Goal: Transaction & Acquisition: Complete application form

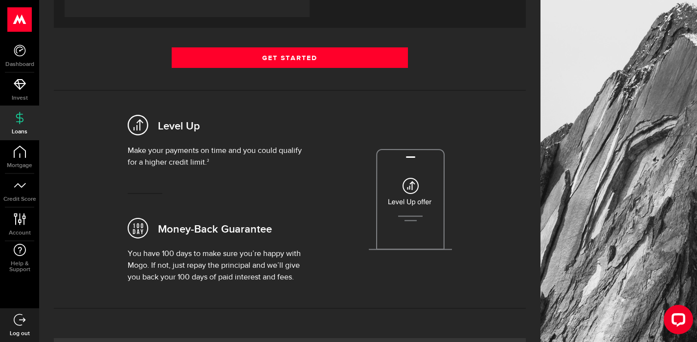
scroll to position [92, 0]
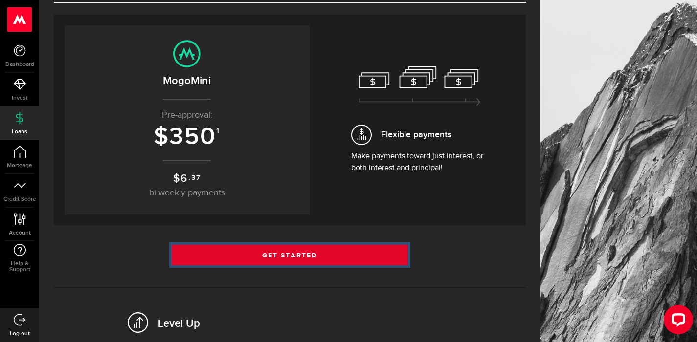
click at [335, 265] on link "Get Started" at bounding box center [290, 255] width 236 height 21
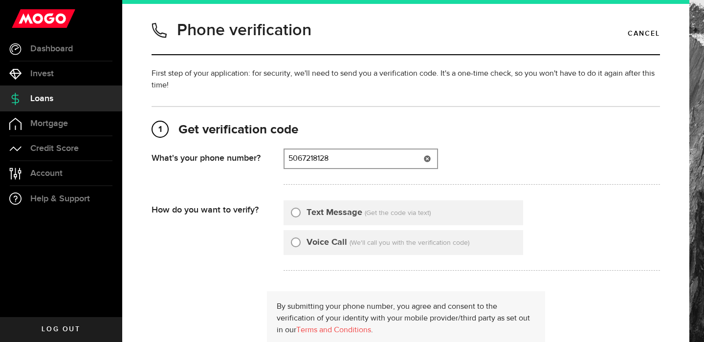
type input "5067218128"
click at [313, 209] on label "Text Message" at bounding box center [335, 212] width 56 height 13
click at [301, 209] on input "Text Message" at bounding box center [296, 211] width 10 height 10
radio input "true"
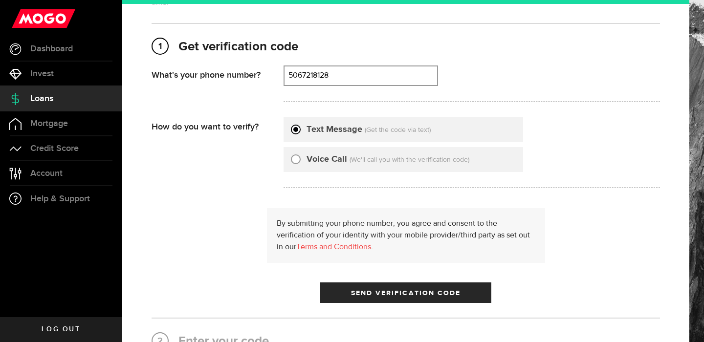
scroll to position [84, 0]
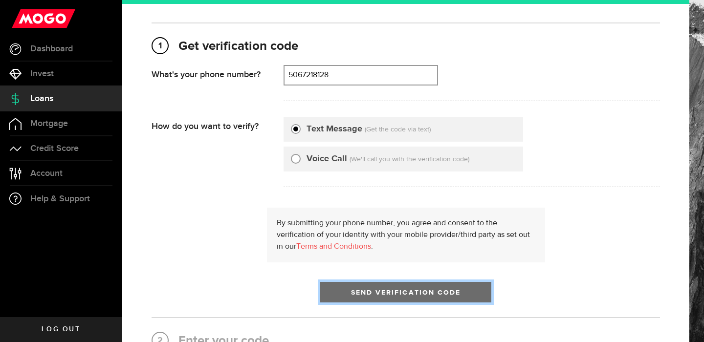
click at [399, 294] on button "Send Verification Code" at bounding box center [405, 292] width 171 height 21
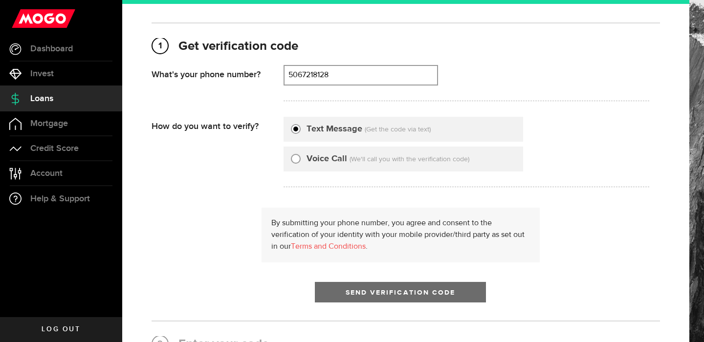
scroll to position [0, 0]
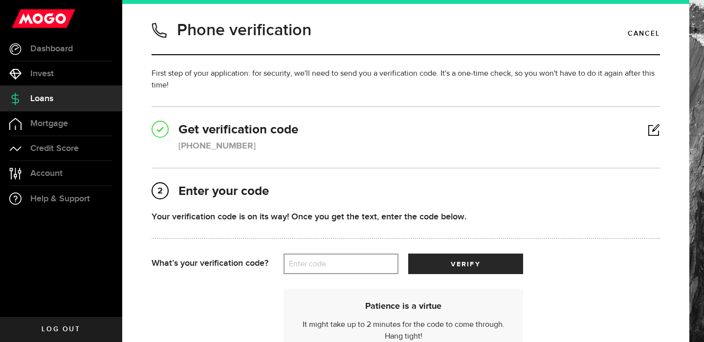
click at [366, 267] on label "Enter code" at bounding box center [341, 264] width 115 height 20
click at [366, 267] on input "Enter code" at bounding box center [341, 264] width 115 height 21
type input "90315"
click at [408, 254] on button "verify" at bounding box center [465, 264] width 115 height 21
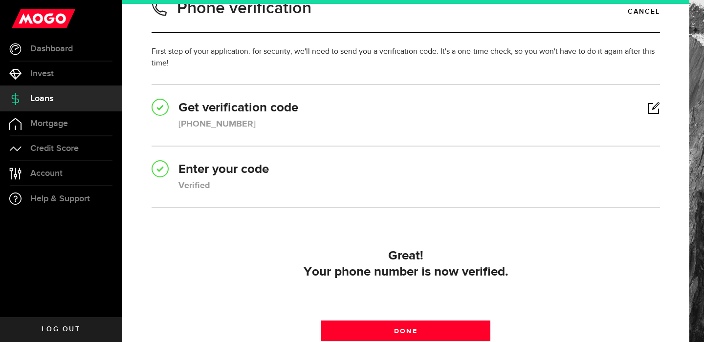
scroll to position [122, 0]
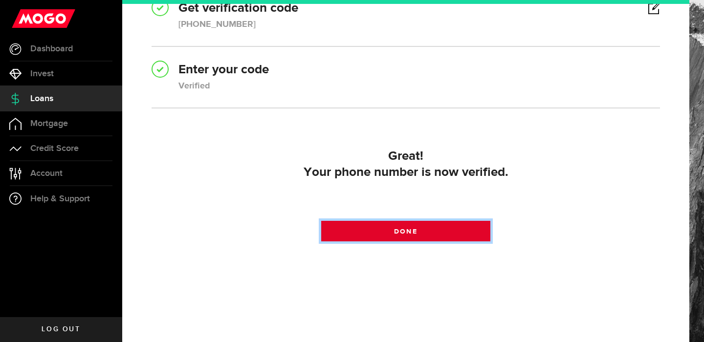
click at [448, 232] on link "Done" at bounding box center [406, 231] width 170 height 21
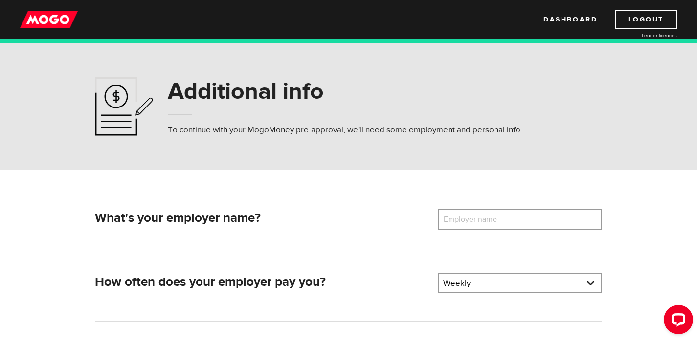
click at [504, 224] on label "Employer name" at bounding box center [477, 219] width 79 height 21
click at [504, 224] on input "Employer name" at bounding box center [520, 219] width 164 height 21
type input "Fairville Shooters"
click at [480, 288] on link at bounding box center [520, 283] width 162 height 19
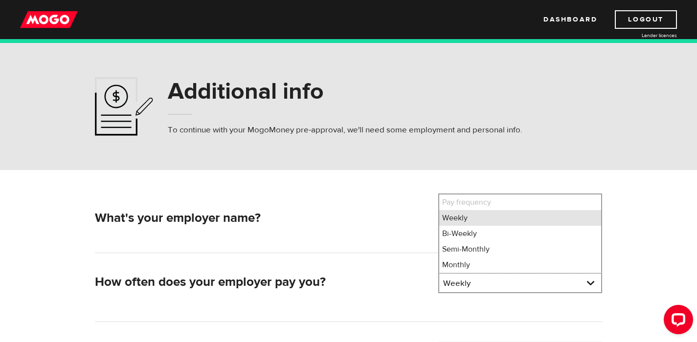
click at [488, 225] on li "Weekly" at bounding box center [520, 218] width 162 height 16
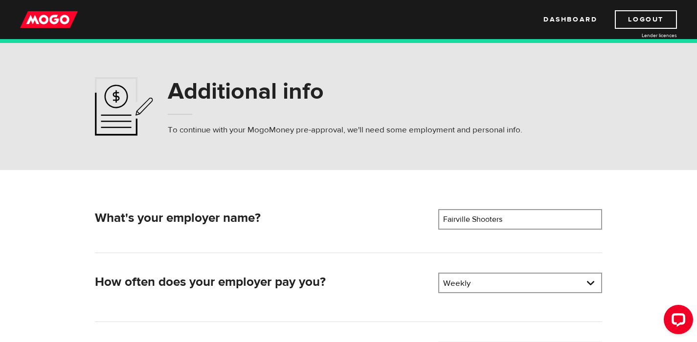
click at [369, 240] on div "What's your employer name? Employer name Please enter your employer's name Fair…" at bounding box center [348, 231] width 507 height 44
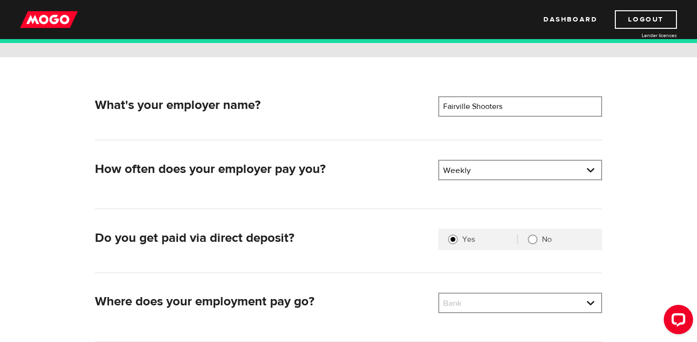
scroll to position [198, 0]
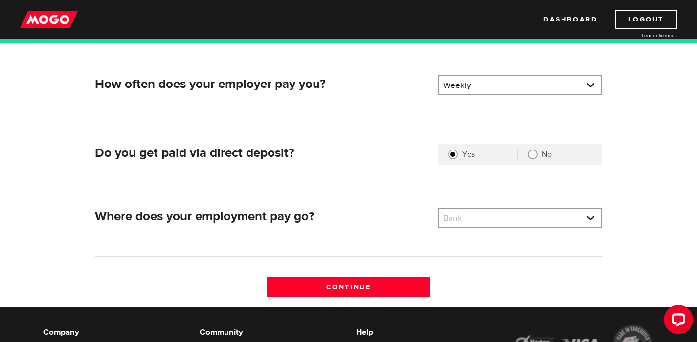
click at [534, 159] on input "No" at bounding box center [533, 155] width 10 height 10
radio input "true"
click at [480, 224] on link at bounding box center [520, 218] width 162 height 19
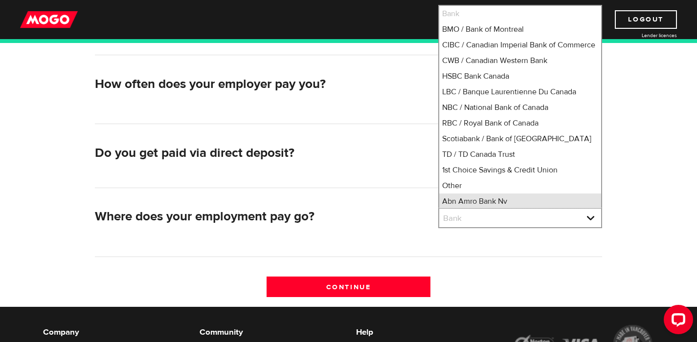
scroll to position [13, 0]
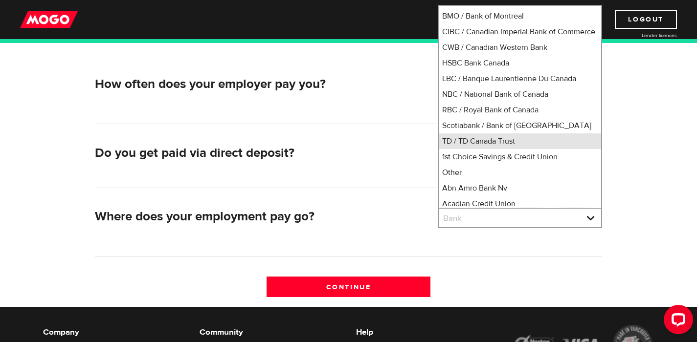
click at [497, 149] on li "TD / TD Canada Trust" at bounding box center [520, 141] width 162 height 16
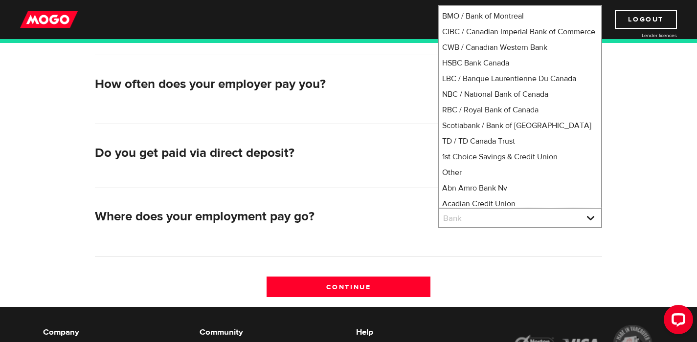
select select "9"
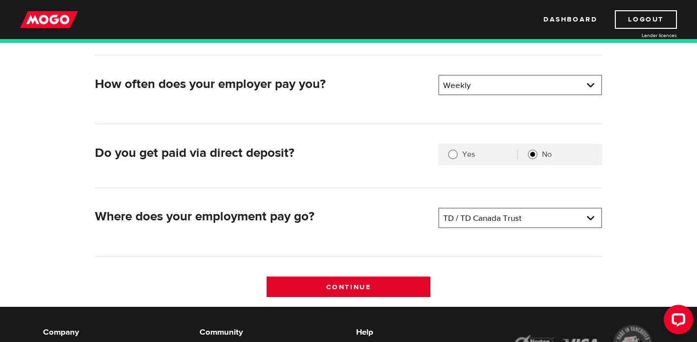
click at [353, 291] on input "Continue" at bounding box center [348, 287] width 164 height 21
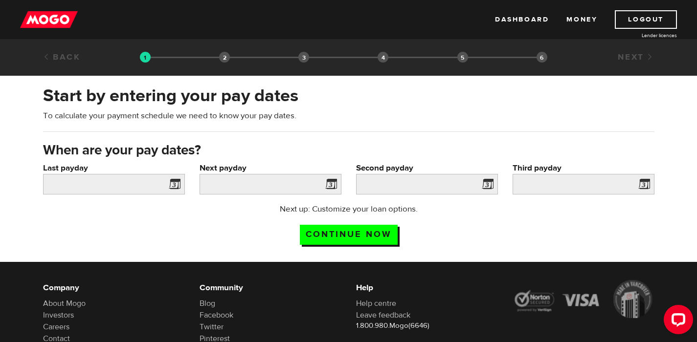
click at [178, 191] on span at bounding box center [172, 186] width 15 height 16
click at [172, 192] on span at bounding box center [172, 186] width 15 height 16
click at [169, 188] on span at bounding box center [172, 186] width 15 height 16
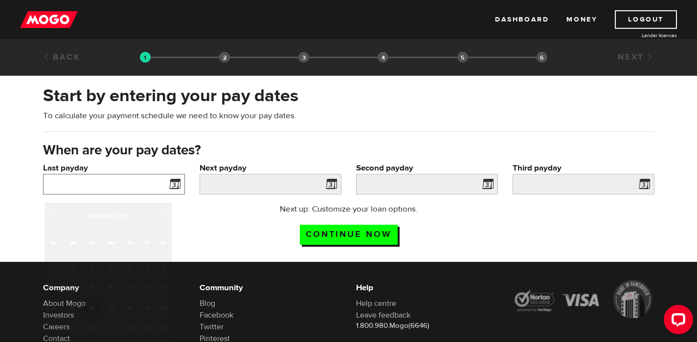
click at [146, 195] on input "Last payday" at bounding box center [114, 184] width 142 height 21
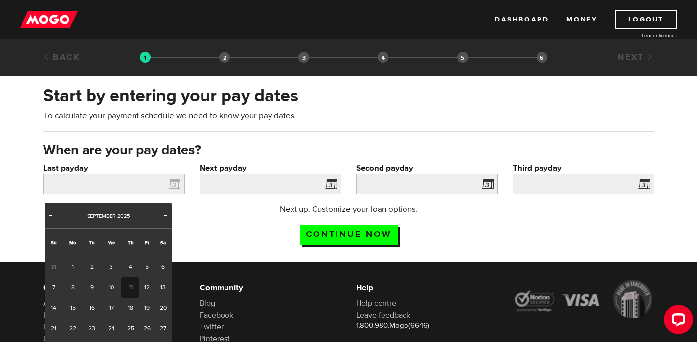
click at [132, 289] on link "11" at bounding box center [130, 287] width 18 height 21
type input "2025/09/11"
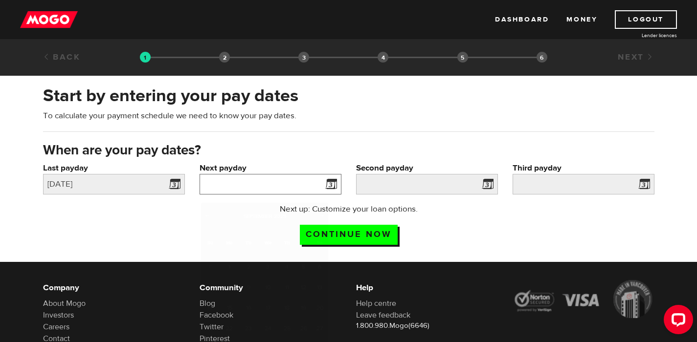
click at [297, 194] on input "Next payday" at bounding box center [270, 184] width 142 height 21
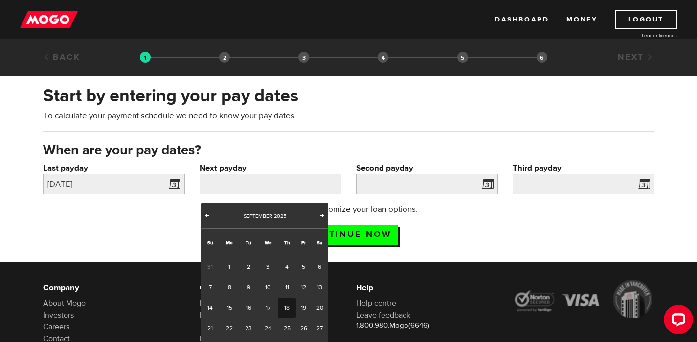
click at [289, 309] on link "18" at bounding box center [287, 308] width 18 height 21
type input "2025/09/18"
type input "2025/9/25"
type input "2025/10/2"
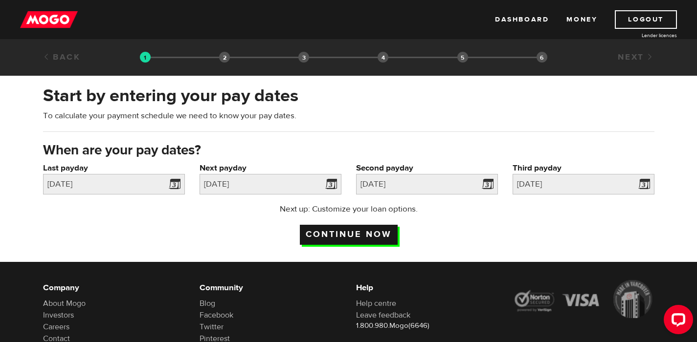
click at [356, 245] on input "Continue now" at bounding box center [349, 235] width 98 height 20
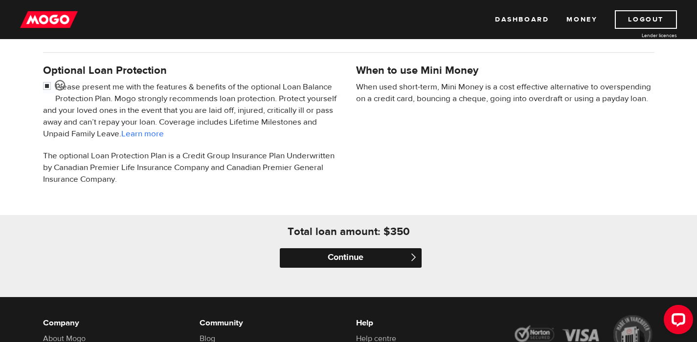
scroll to position [312, 0]
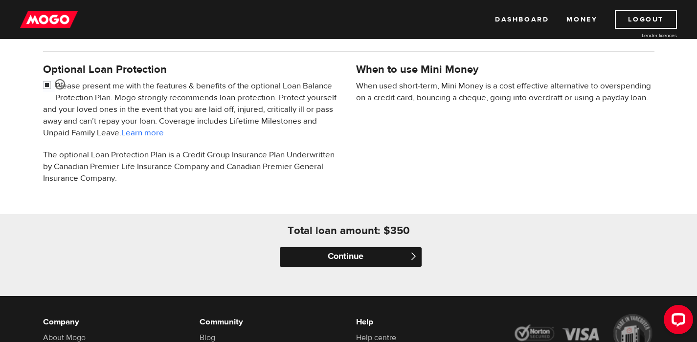
click at [376, 265] on input "Continue" at bounding box center [351, 257] width 142 height 20
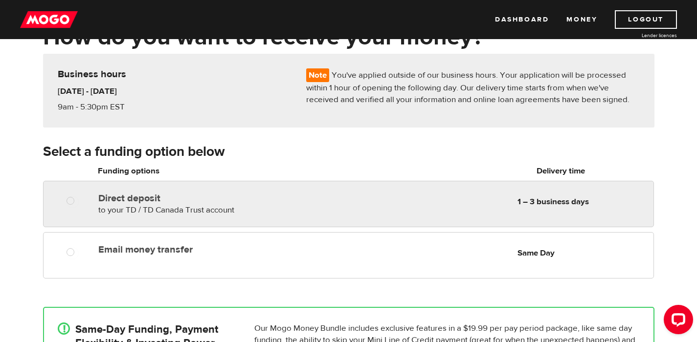
scroll to position [102, 0]
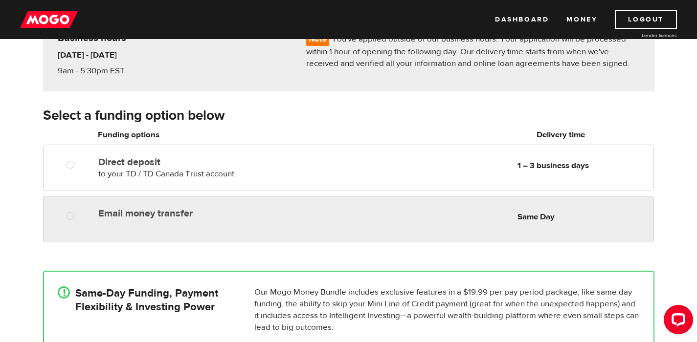
radio input "true"
click at [484, 218] on div "Email money transfer Delivery in Same Day Same Day" at bounding box center [373, 213] width 558 height 19
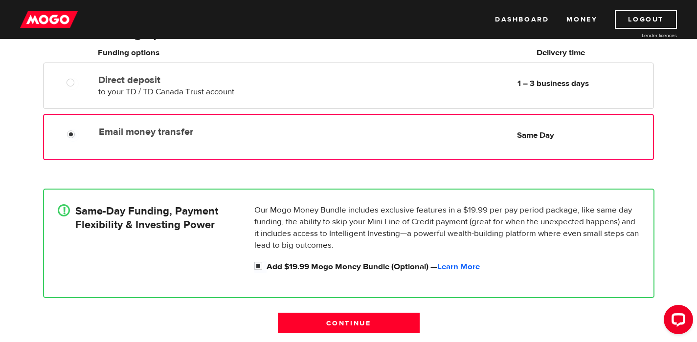
scroll to position [308, 0]
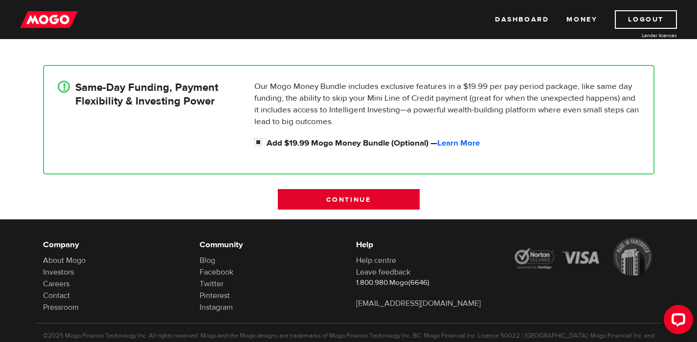
click at [298, 199] on input "Continue" at bounding box center [349, 199] width 142 height 21
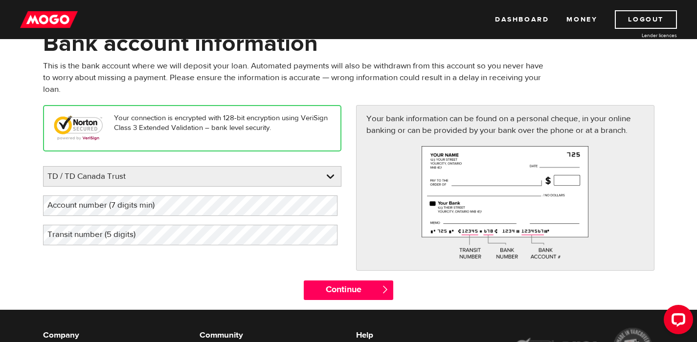
scroll to position [60, 0]
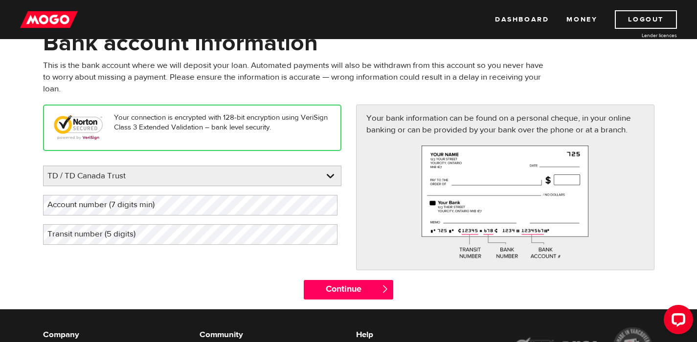
click at [144, 221] on div "Please enter your bank TD / TD Canada Trust BMO / Bank of Montreal CIBC / Canad…" at bounding box center [192, 205] width 298 height 79
click at [150, 214] on label "Account number (7 digits min)" at bounding box center [109, 205] width 132 height 20
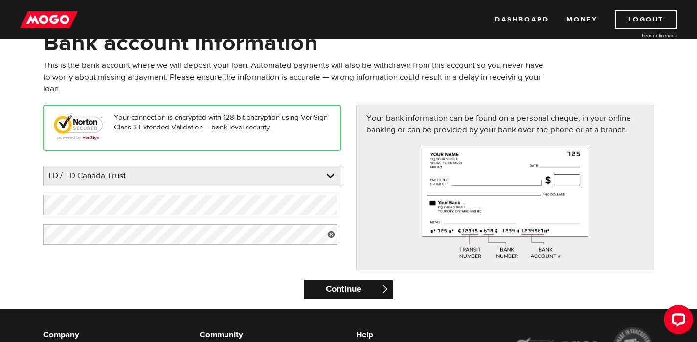
click at [351, 295] on input "Continue" at bounding box center [348, 290] width 89 height 20
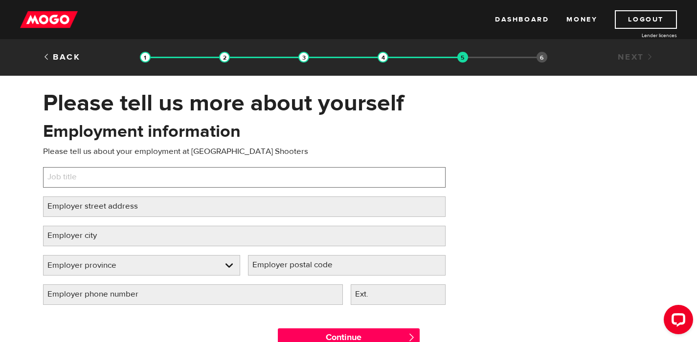
click at [106, 188] on input "Job title" at bounding box center [244, 177] width 402 height 21
type input "Bartender"
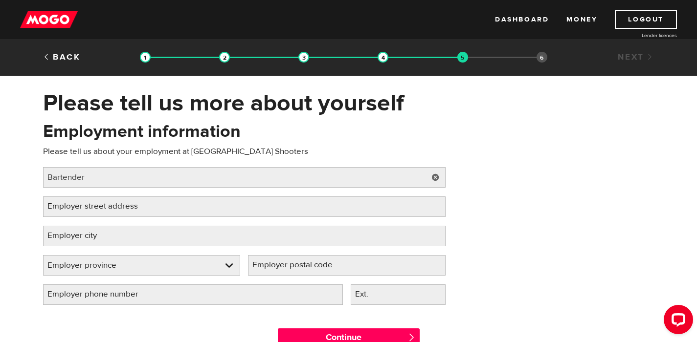
click at [141, 214] on label "Employer street address" at bounding box center [100, 207] width 115 height 20
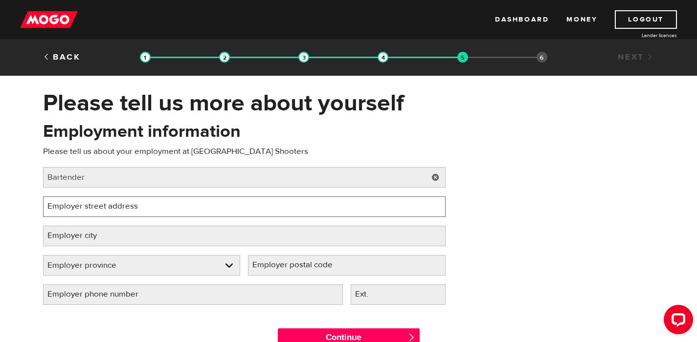
click at [141, 214] on input "Employer street address" at bounding box center [244, 207] width 402 height 21
type input "640 manawoganish rd"
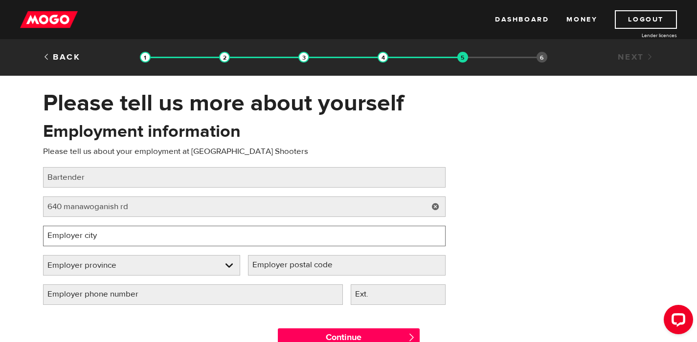
click at [192, 244] on input "Employer city" at bounding box center [244, 236] width 402 height 21
type input "Saint John"
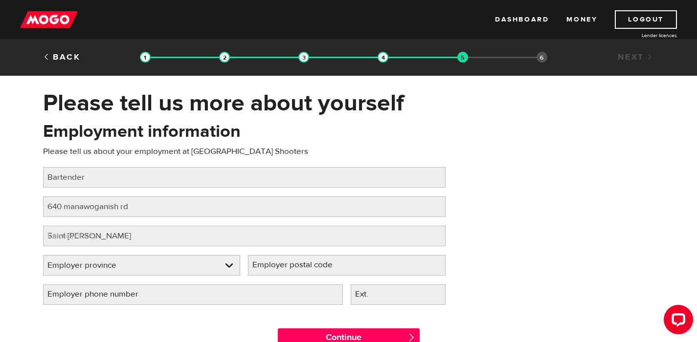
select select "NB"
type input "E2M 2E8"
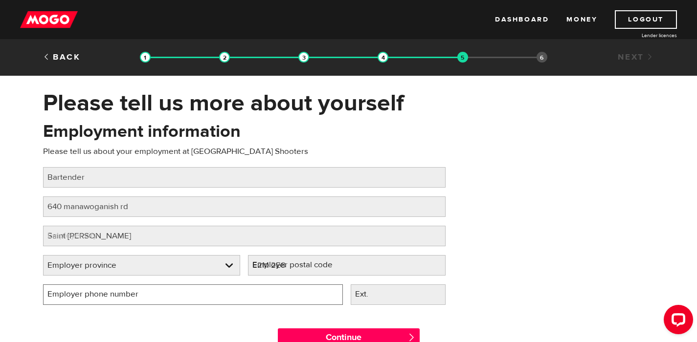
type input "(506) 721-8128"
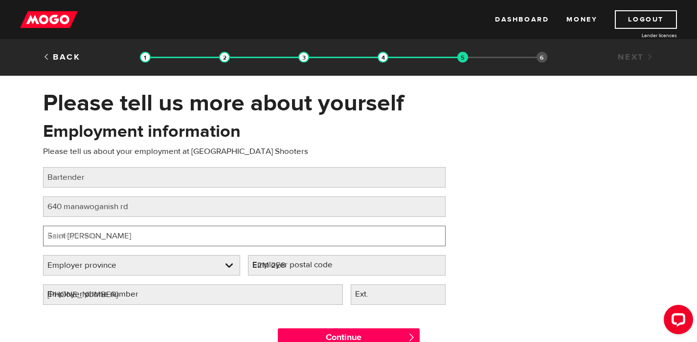
select select "NB"
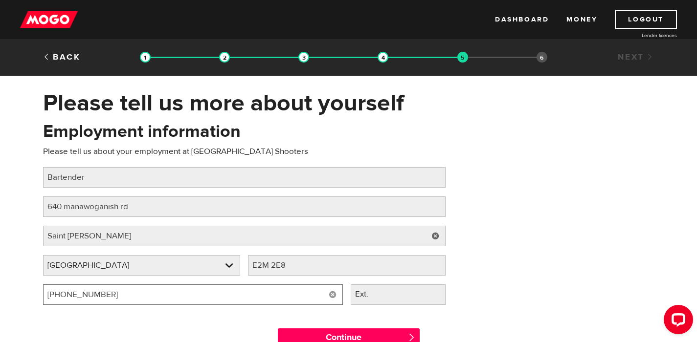
click at [131, 305] on input "(506) 721-8128" at bounding box center [193, 295] width 300 height 21
type input "(506) 693-7665"
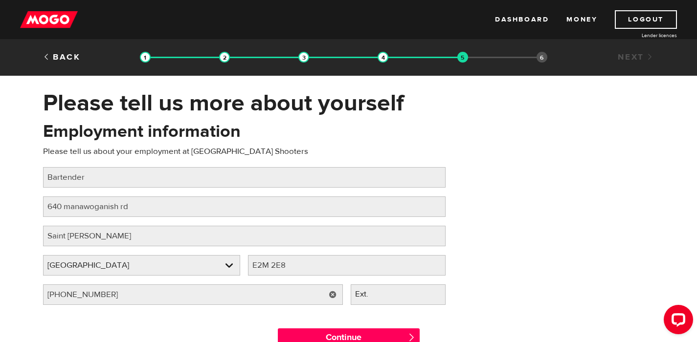
click at [537, 197] on div "Employment information Please tell us about your employment at Fairville Shoote…" at bounding box center [349, 217] width 626 height 194
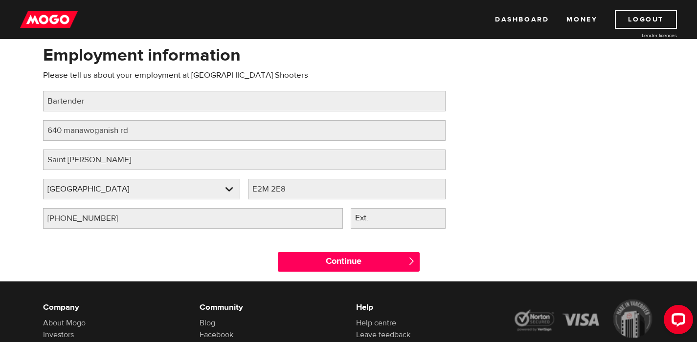
scroll to position [147, 0]
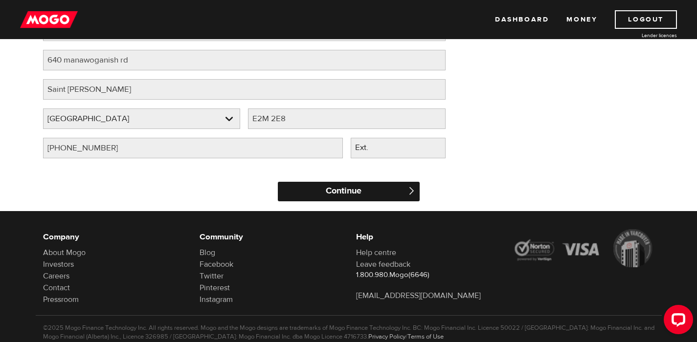
click at [353, 197] on input "Continue" at bounding box center [349, 192] width 142 height 20
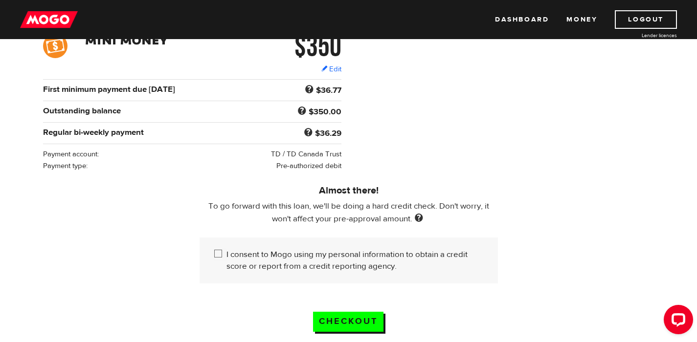
scroll to position [172, 0]
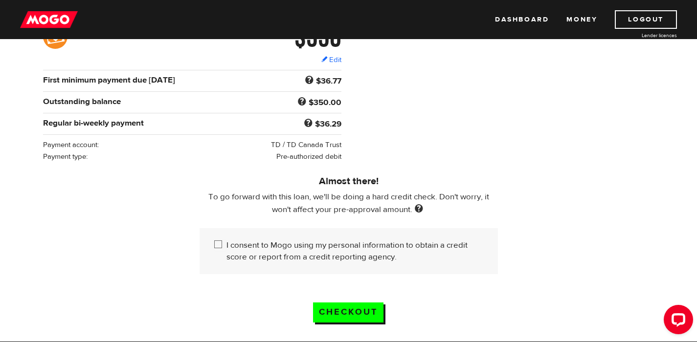
click at [218, 252] on input "I consent to Mogo using my personal information to obtain a credit score or rep…" at bounding box center [220, 246] width 12 height 12
checkbox input "true"
click at [321, 318] on input "Checkout" at bounding box center [348, 313] width 70 height 20
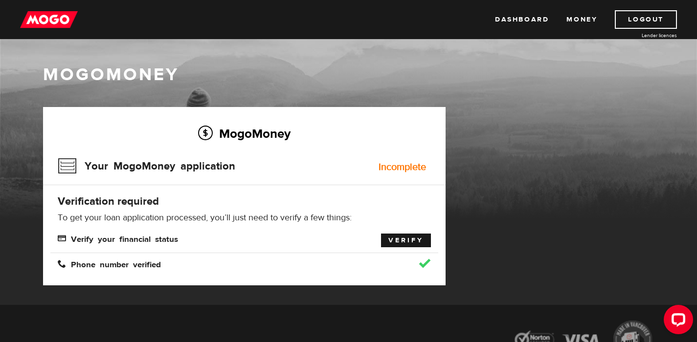
click at [394, 246] on link "Verify" at bounding box center [406, 241] width 50 height 14
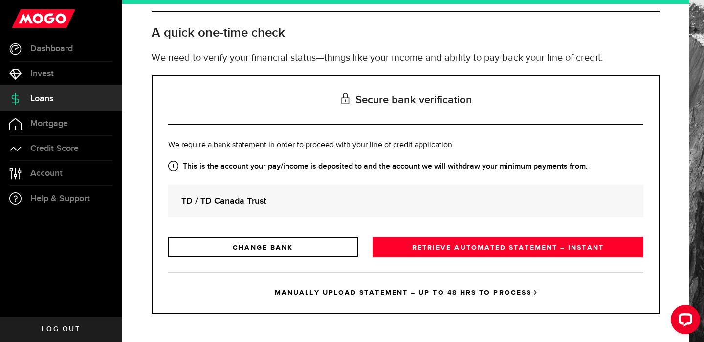
scroll to position [99, 0]
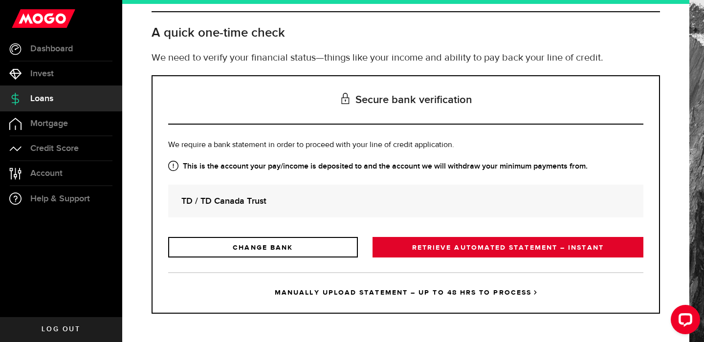
click at [481, 248] on link "RETRIEVE AUTOMATED STATEMENT – INSTANT" at bounding box center [508, 247] width 271 height 21
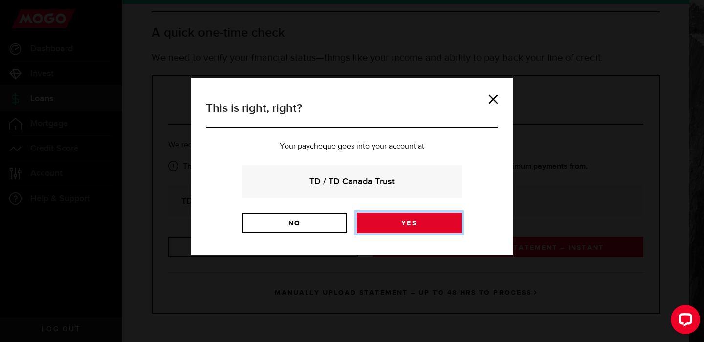
click at [418, 230] on link "Yes" at bounding box center [409, 223] width 105 height 21
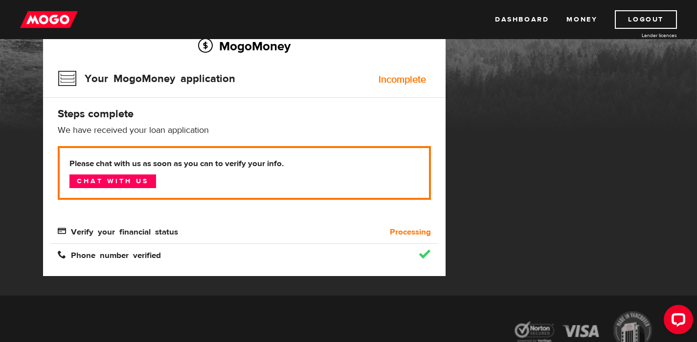
scroll to position [51, 0]
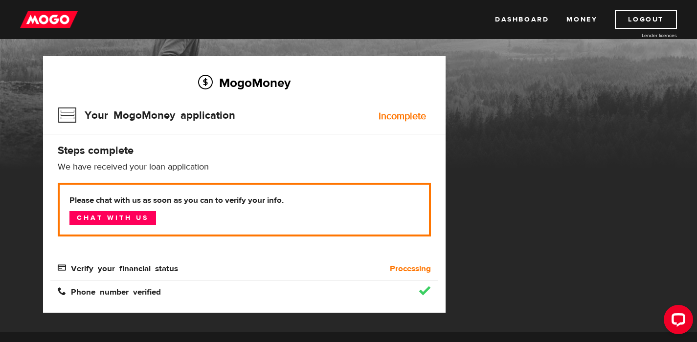
click at [155, 272] on span "Verify your financial status" at bounding box center [118, 268] width 120 height 8
click at [160, 117] on h3 "Your MogoMoney application" at bounding box center [146, 115] width 177 height 25
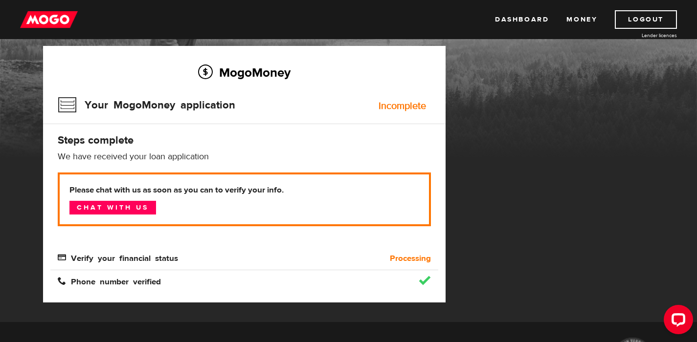
scroll to position [61, 0]
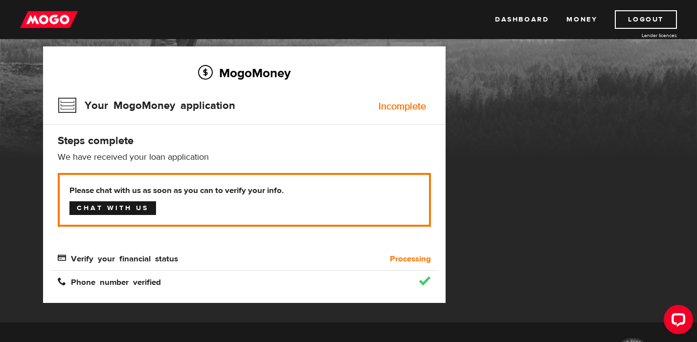
click at [115, 215] on link "Chat with us" at bounding box center [112, 208] width 87 height 14
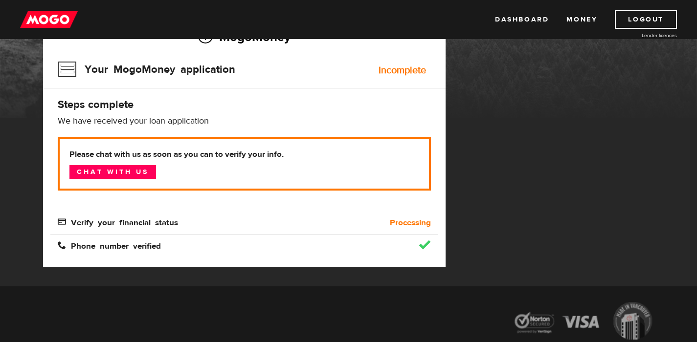
scroll to position [130, 0]
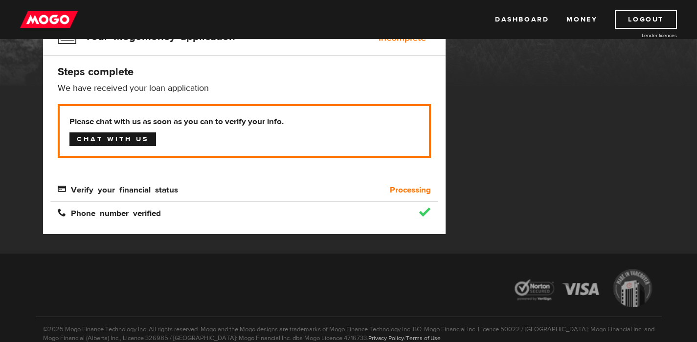
click at [103, 142] on link "Chat with us" at bounding box center [112, 140] width 87 height 14
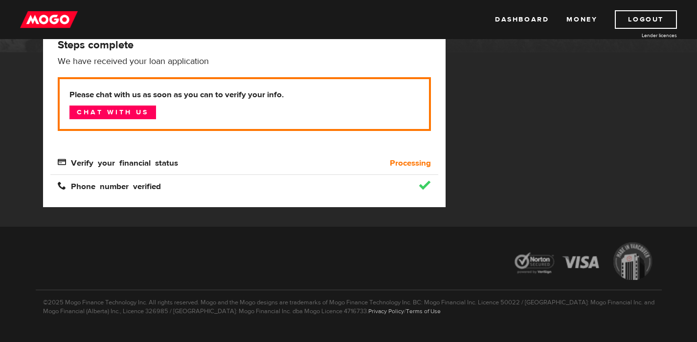
scroll to position [187, 0]
